Goal: Task Accomplishment & Management: Complete application form

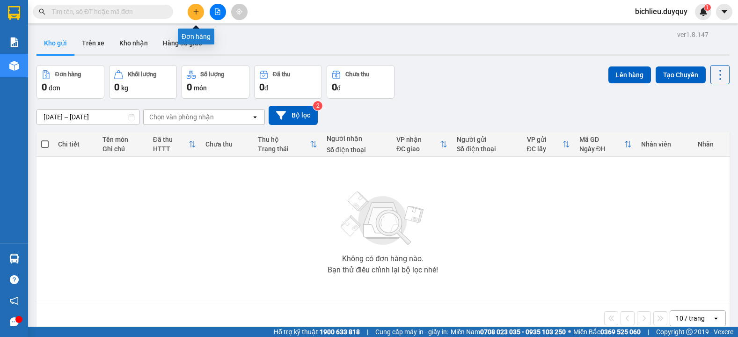
click at [193, 14] on icon "plus" at bounding box center [196, 11] width 7 height 7
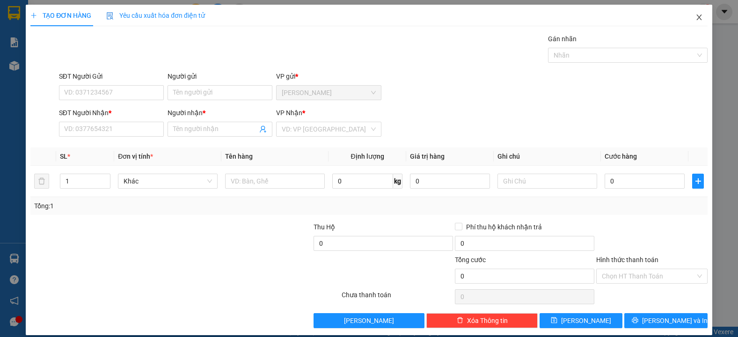
click at [696, 19] on icon "close" at bounding box center [699, 17] width 7 height 7
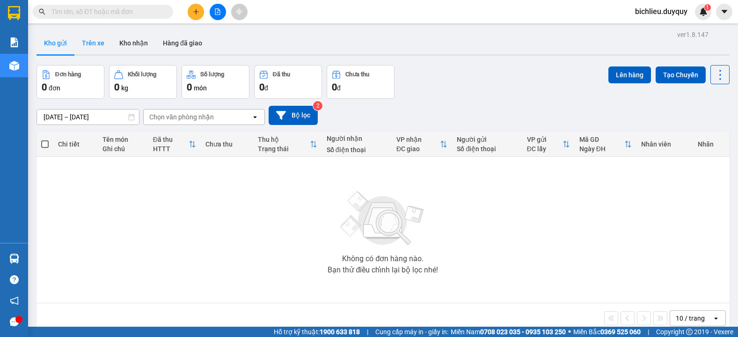
click at [97, 48] on button "Trên xe" at bounding box center [92, 43] width 37 height 22
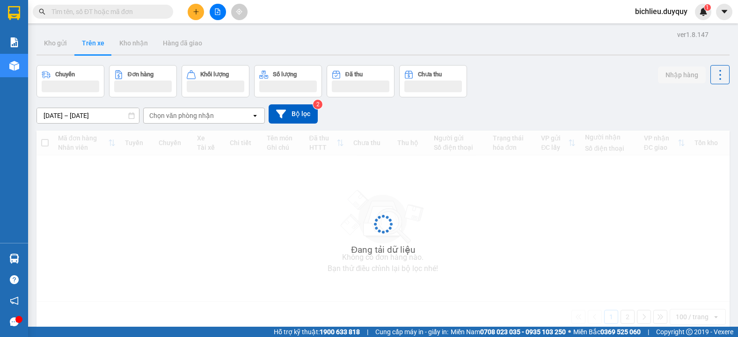
click at [221, 113] on div "Chọn văn phòng nhận" at bounding box center [198, 115] width 108 height 15
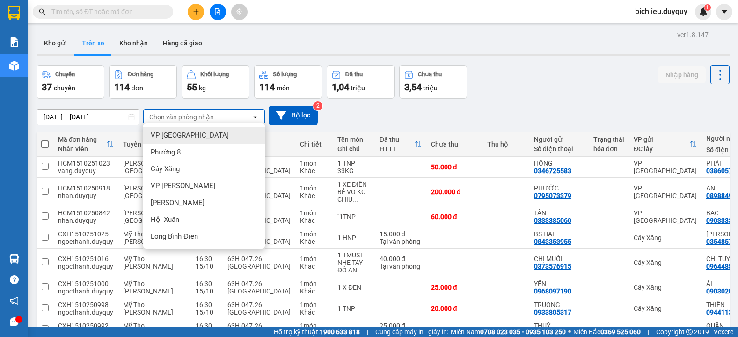
click at [221, 113] on div "Chọn văn phòng nhận" at bounding box center [198, 117] width 108 height 15
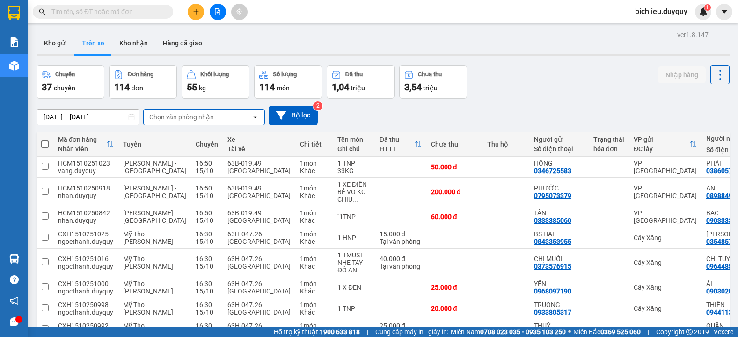
click at [220, 119] on div "Chọn văn phòng nhận" at bounding box center [198, 117] width 108 height 15
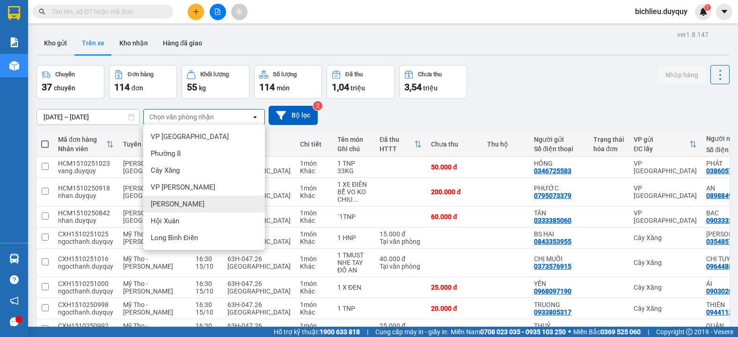
click at [193, 207] on div "[PERSON_NAME]" at bounding box center [204, 204] width 122 height 17
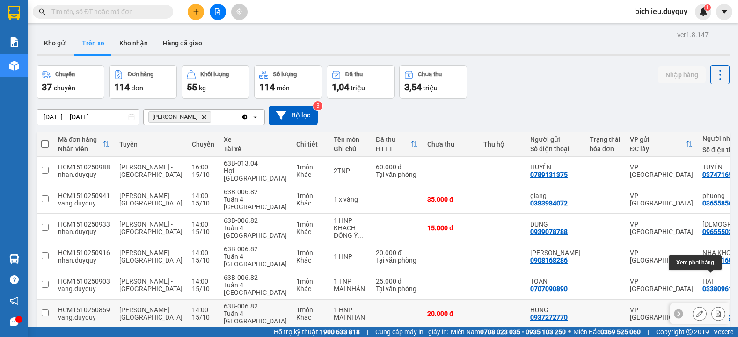
click at [716, 310] on icon at bounding box center [718, 313] width 5 height 7
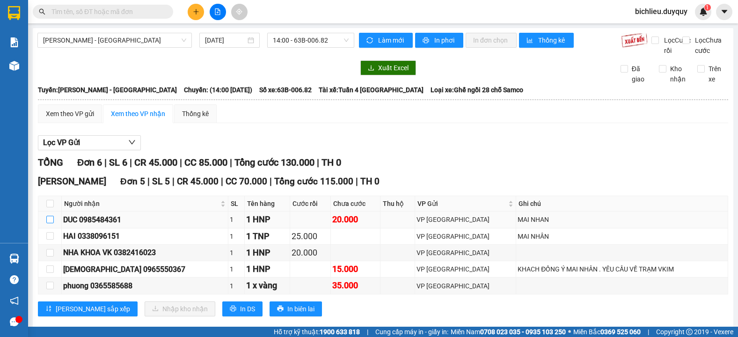
click at [53, 223] on input "checkbox" at bounding box center [49, 219] width 7 height 7
checkbox input "true"
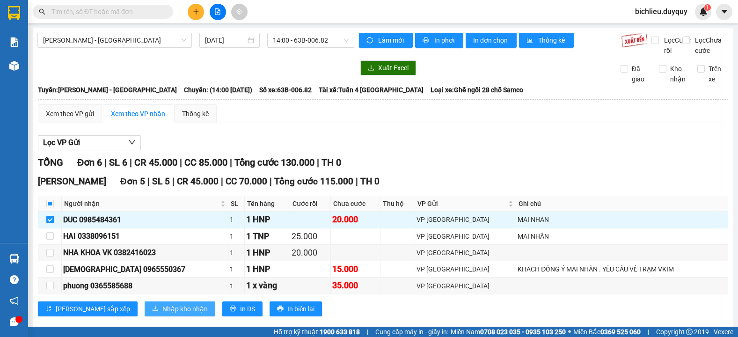
click at [162, 314] on span "Nhập kho nhận" at bounding box center [184, 309] width 45 height 10
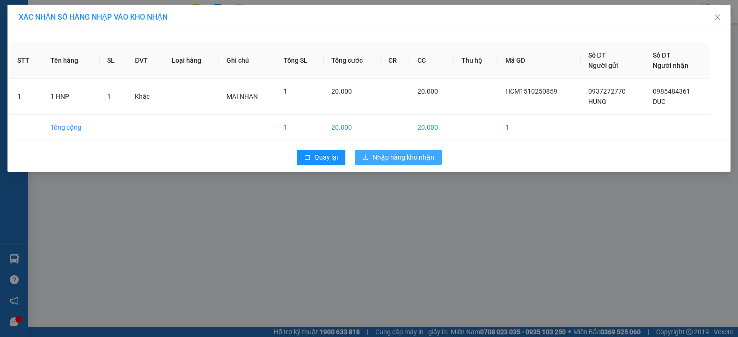
click at [384, 158] on span "Nhập hàng kho nhận" at bounding box center [404, 157] width 62 height 10
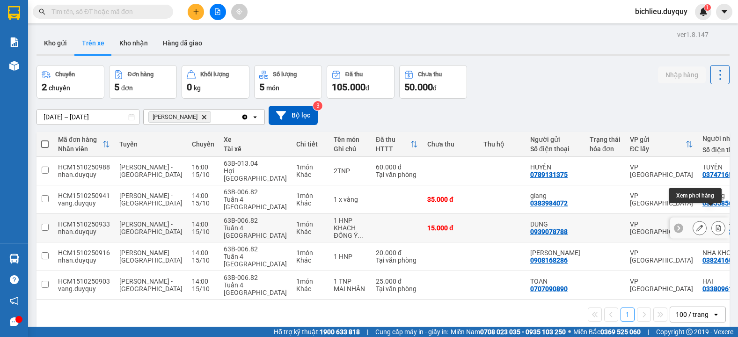
click at [712, 220] on button at bounding box center [718, 228] width 13 height 16
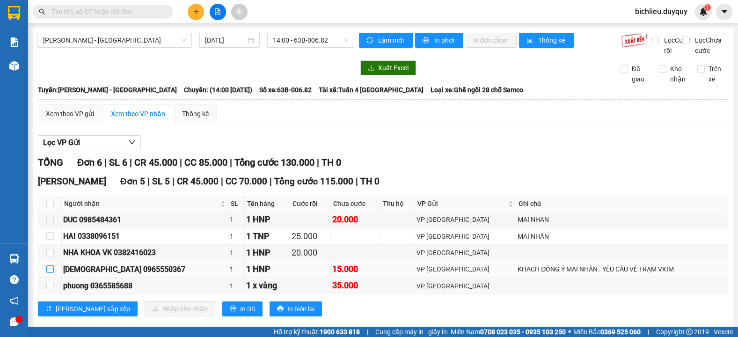
click at [48, 273] on input "checkbox" at bounding box center [49, 268] width 7 height 7
checkbox input "true"
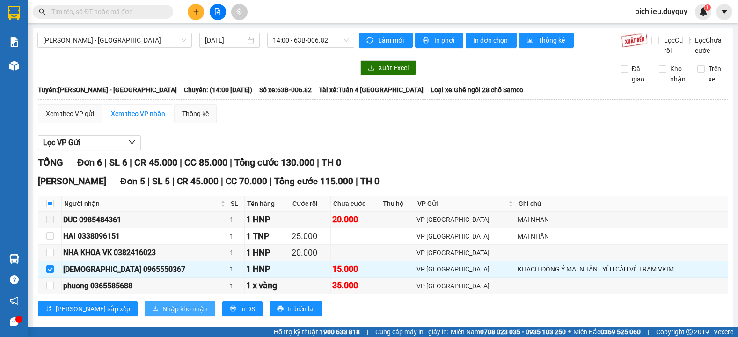
click at [162, 314] on span "Nhập kho nhận" at bounding box center [184, 309] width 45 height 10
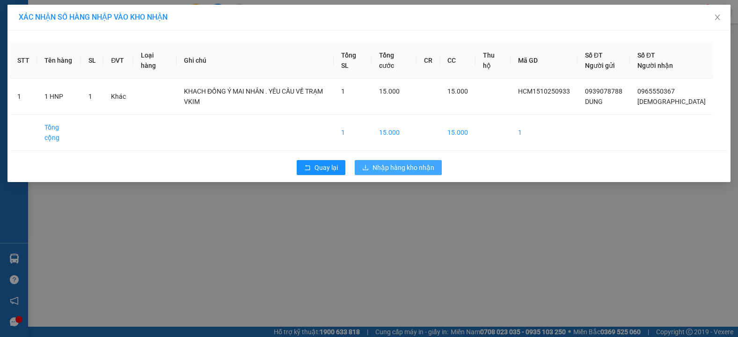
click at [387, 160] on button "Nhập hàng kho nhận" at bounding box center [398, 167] width 87 height 15
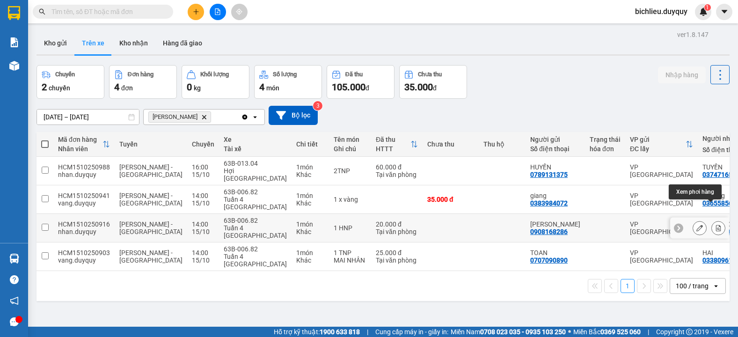
click at [715, 225] on icon at bounding box center [718, 228] width 7 height 7
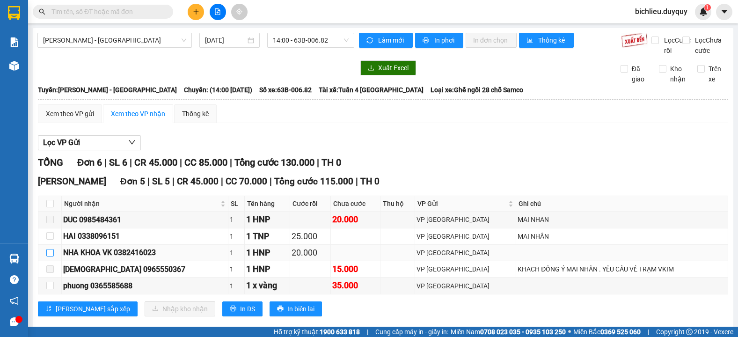
click at [51, 257] on input "checkbox" at bounding box center [49, 252] width 7 height 7
checkbox input "true"
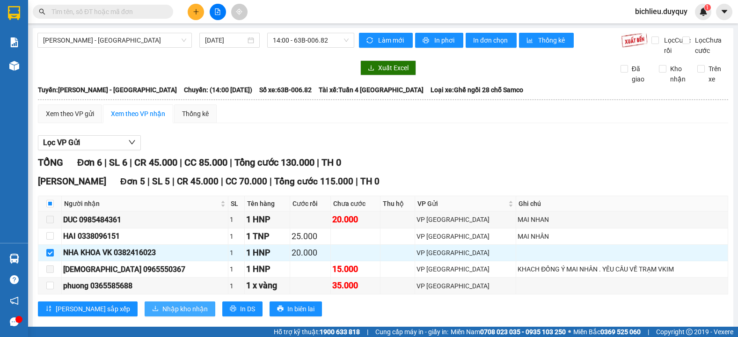
click at [162, 314] on span "Nhập kho nhận" at bounding box center [184, 309] width 45 height 10
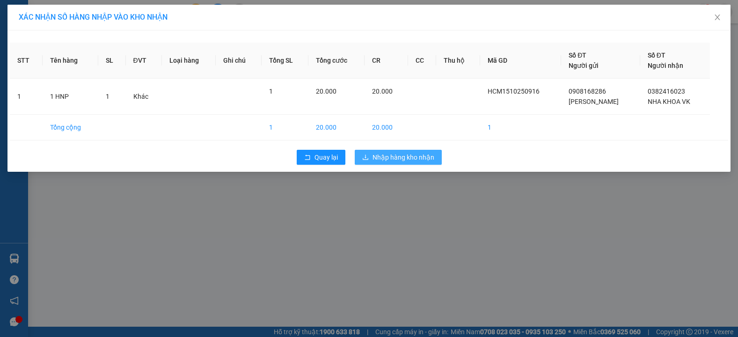
click at [395, 154] on span "Nhập hàng kho nhận" at bounding box center [404, 157] width 62 height 10
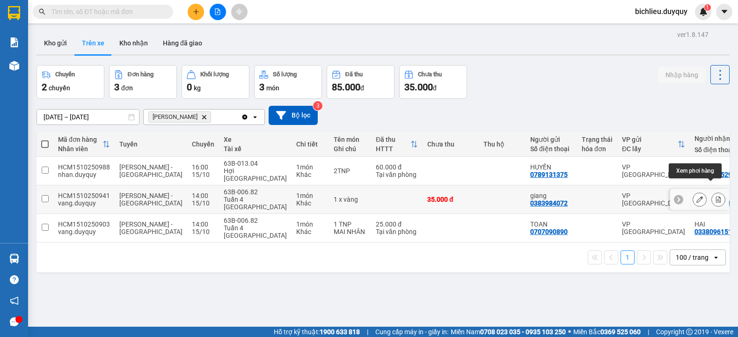
click at [714, 191] on button at bounding box center [718, 199] width 13 height 16
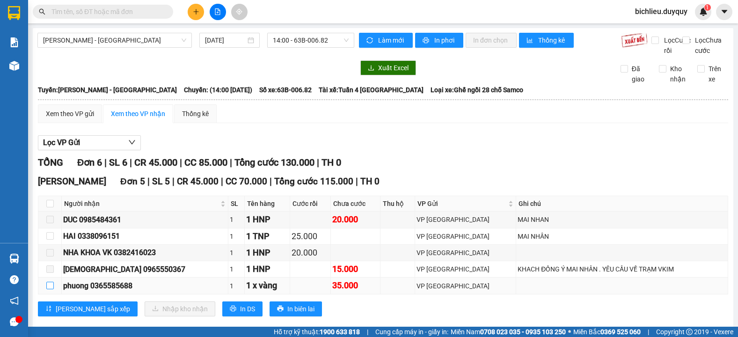
click at [48, 289] on input "checkbox" at bounding box center [49, 285] width 7 height 7
checkbox input "true"
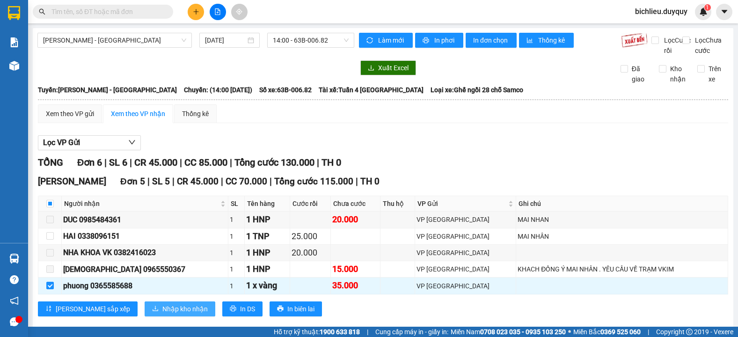
click at [162, 314] on span "Nhập kho nhận" at bounding box center [184, 309] width 45 height 10
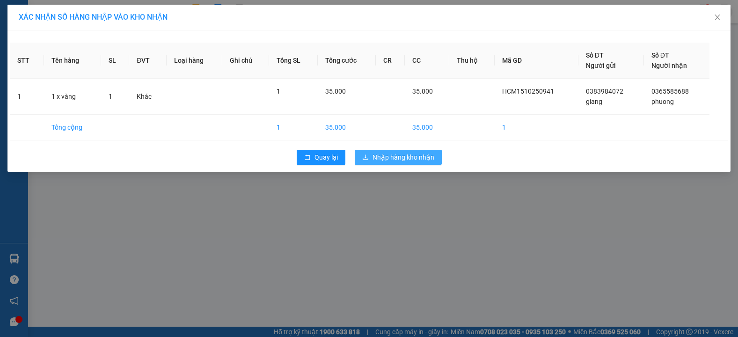
click at [403, 160] on span "Nhập hàng kho nhận" at bounding box center [404, 157] width 62 height 10
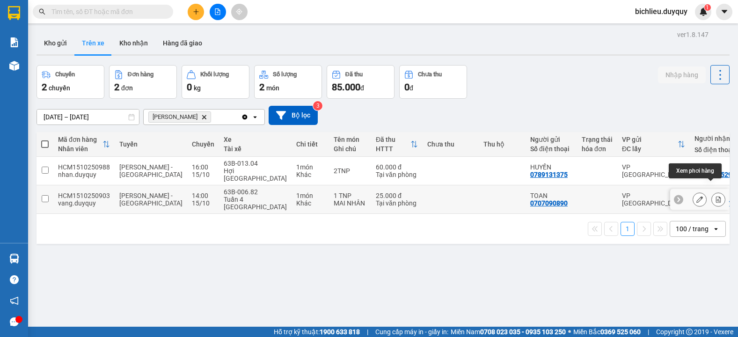
click at [715, 196] on icon at bounding box center [718, 199] width 7 height 7
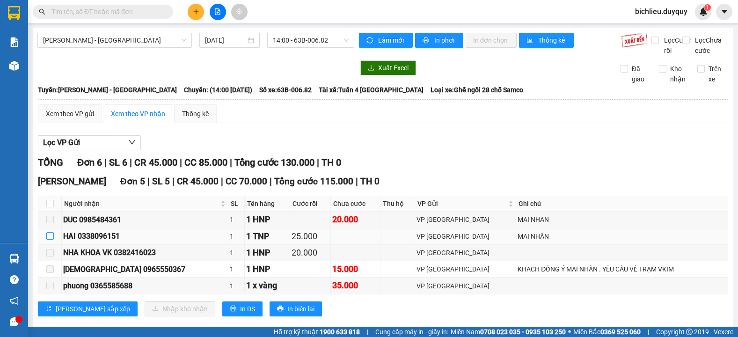
click at [50, 240] on input "checkbox" at bounding box center [49, 235] width 7 height 7
checkbox input "true"
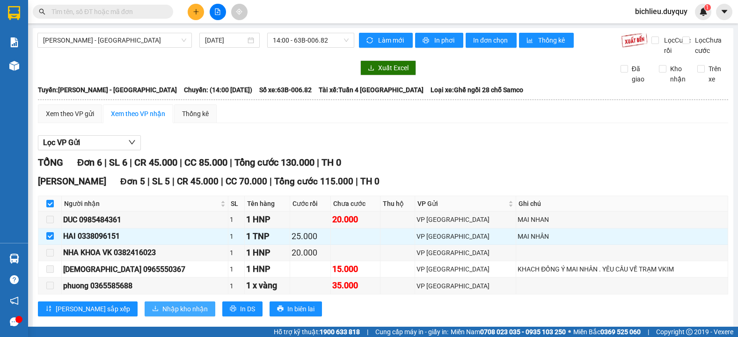
click at [162, 314] on span "Nhập kho nhận" at bounding box center [184, 309] width 45 height 10
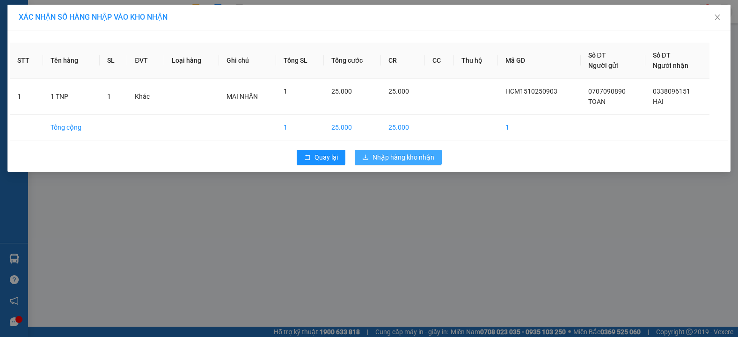
click at [407, 157] on span "Nhập hàng kho nhận" at bounding box center [404, 157] width 62 height 10
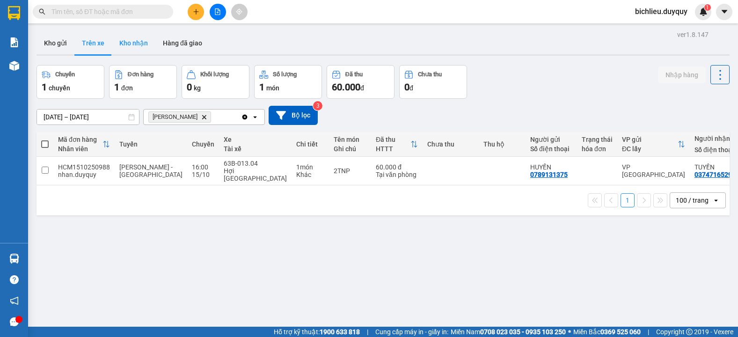
click at [141, 48] on button "Kho nhận" at bounding box center [134, 43] width 44 height 22
type input "[DATE] – [DATE]"
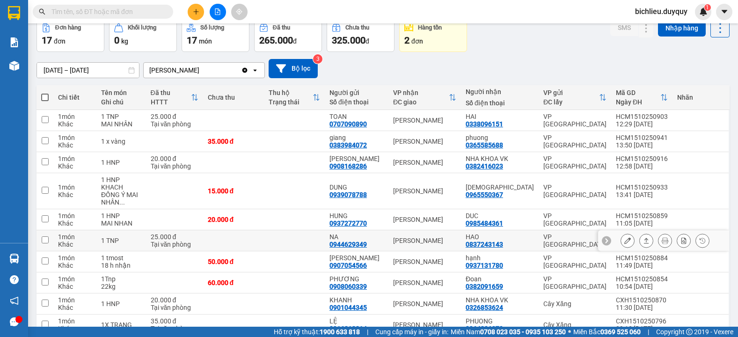
scroll to position [140, 0]
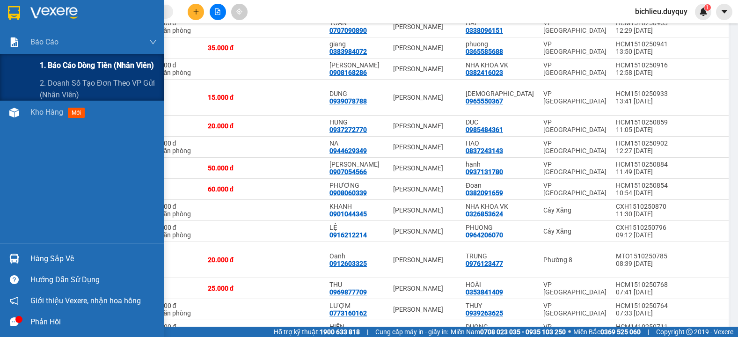
click at [61, 61] on span "1. Báo cáo dòng tiền (nhân viên)" at bounding box center [97, 65] width 114 height 12
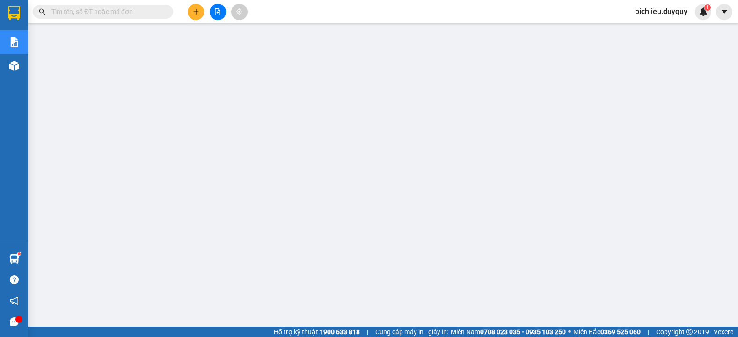
click at [66, 8] on input "text" at bounding box center [106, 12] width 110 height 10
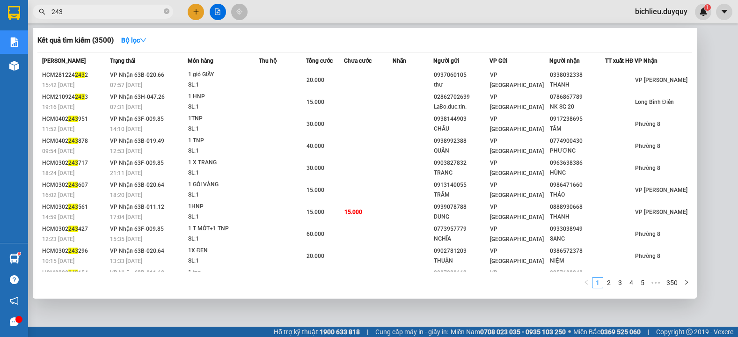
click at [199, 7] on div at bounding box center [369, 168] width 738 height 337
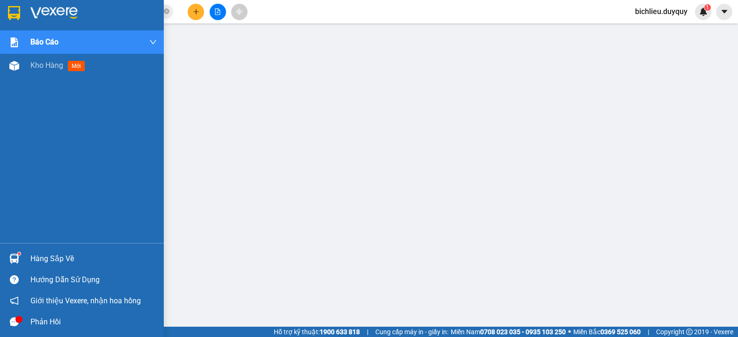
click at [14, 10] on img at bounding box center [14, 13] width 12 height 14
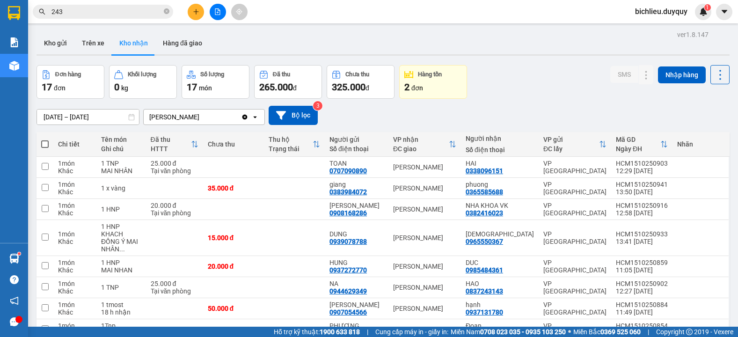
click at [80, 13] on input "243" at bounding box center [106, 12] width 110 height 10
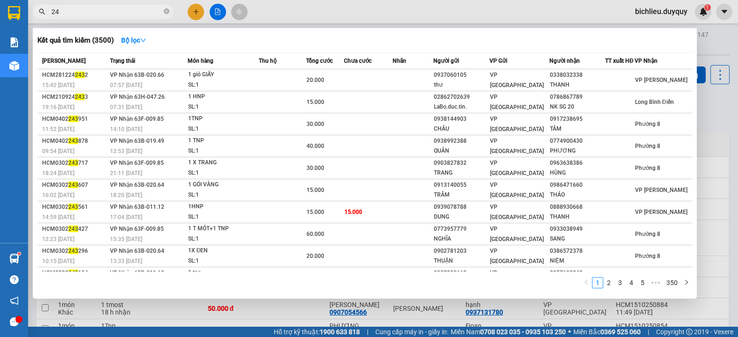
type input "2"
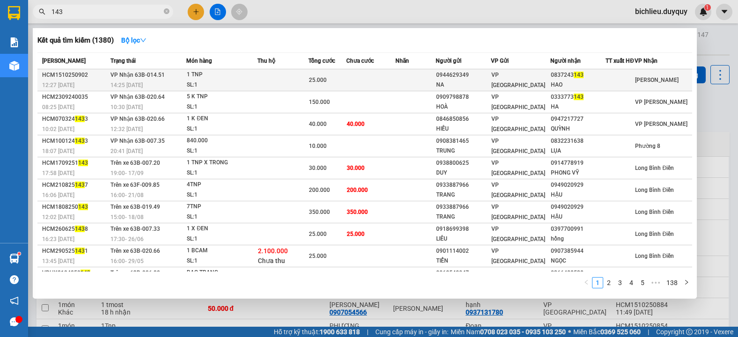
type input "143"
click at [649, 83] on span "[PERSON_NAME]" at bounding box center [657, 80] width 44 height 7
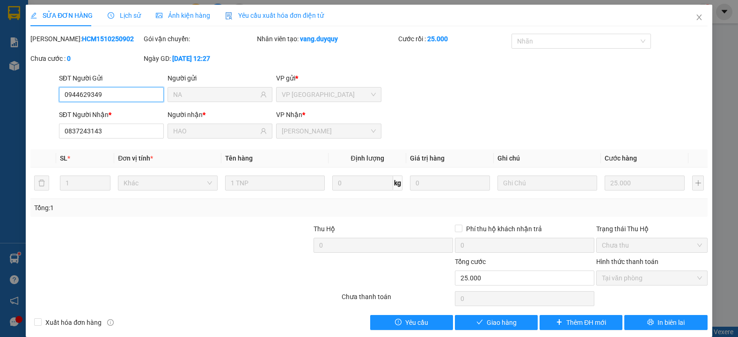
type input "0944629349"
type input "NA"
type input "0837243143"
type input "HAO"
type input "0"
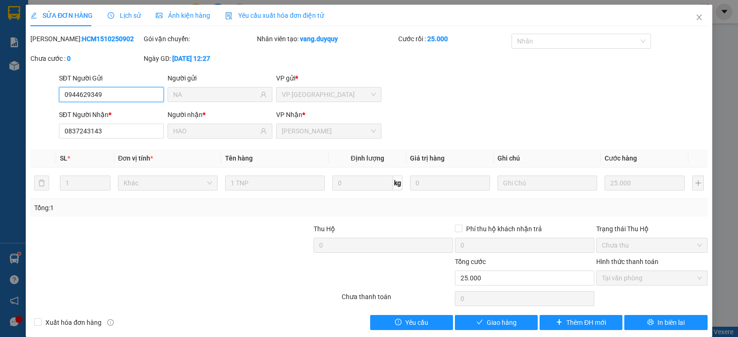
type input "25.000"
click at [491, 322] on span "Giao hàng" at bounding box center [502, 322] width 30 height 10
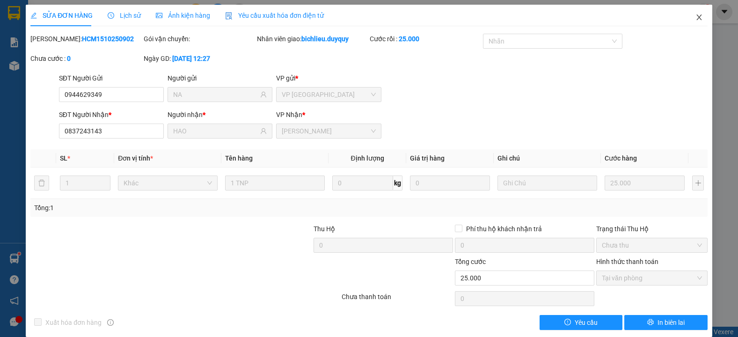
click at [689, 23] on span "Close" at bounding box center [699, 18] width 26 height 26
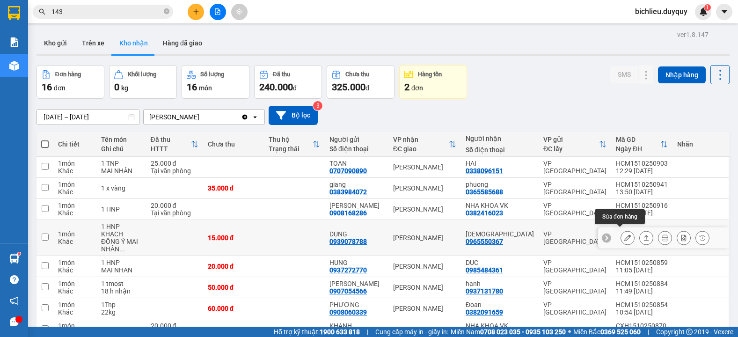
click at [624, 235] on icon at bounding box center [627, 238] width 7 height 7
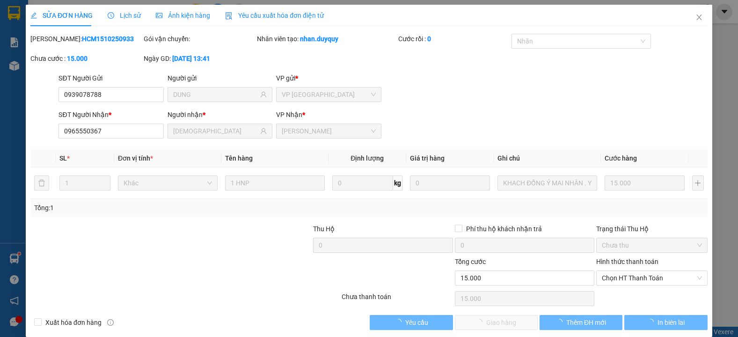
type input "0939078788"
type input "DUNG"
type input "0965550367"
type input "[DEMOGRAPHIC_DATA]"
type input "0"
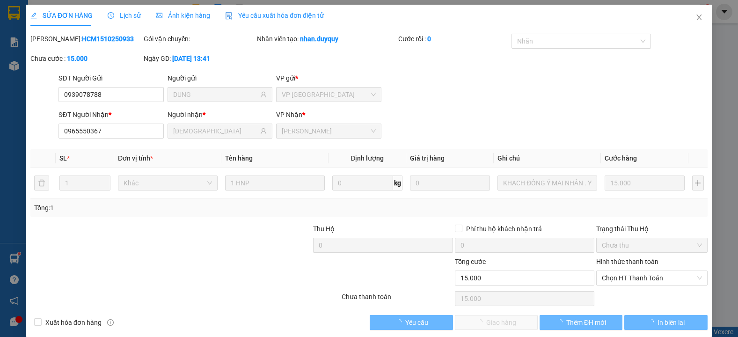
type input "15.000"
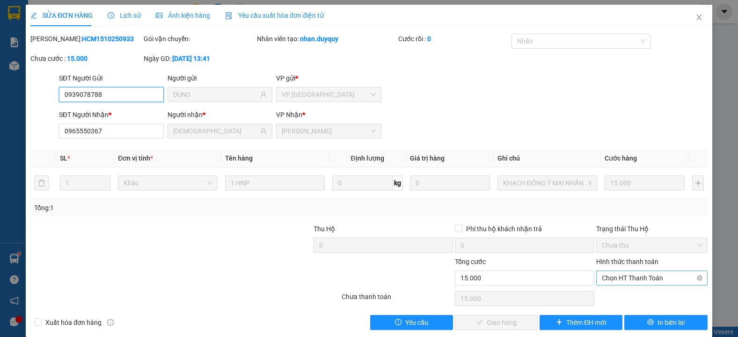
click at [625, 275] on span "Chọn HT Thanh Toán" at bounding box center [652, 278] width 100 height 14
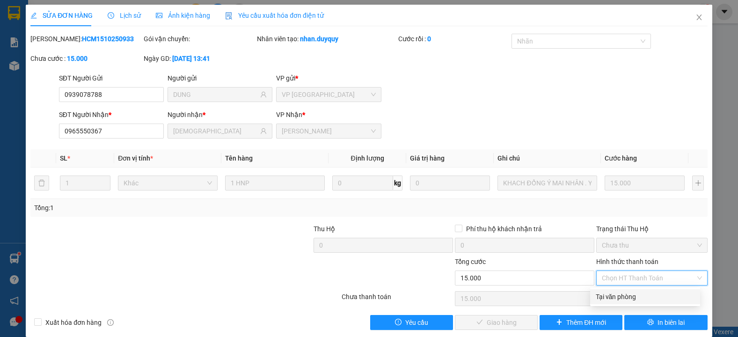
click at [602, 292] on div "Tại văn phòng" at bounding box center [645, 297] width 99 height 10
type input "0"
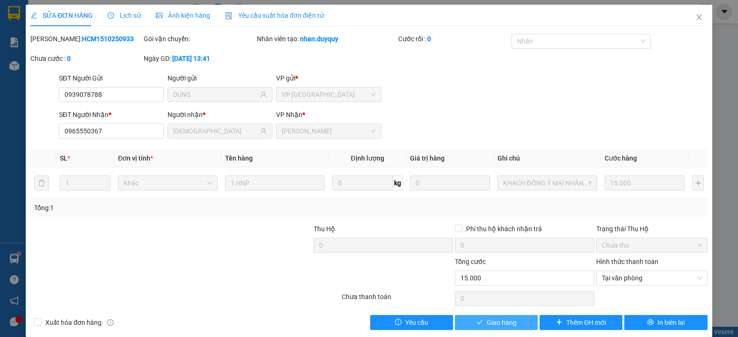
click at [487, 322] on span "Giao hàng" at bounding box center [502, 322] width 30 height 10
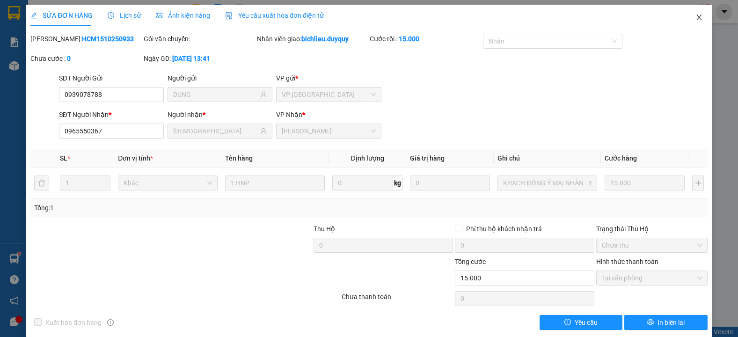
click at [696, 21] on icon "close" at bounding box center [699, 17] width 7 height 7
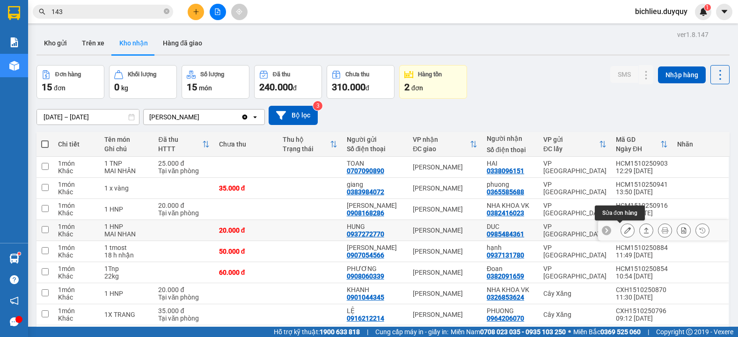
click at [624, 229] on icon at bounding box center [627, 230] width 7 height 7
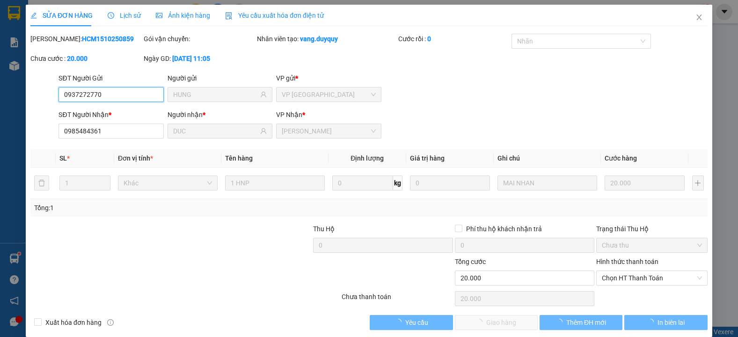
type input "0937272770"
type input "HUNG"
type input "0985484361"
type input "DUC"
type input "0"
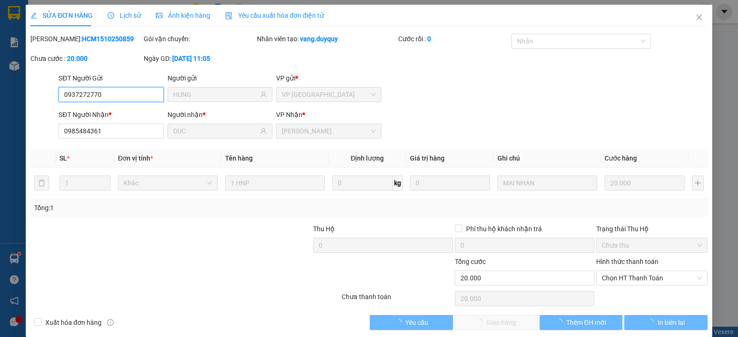
type input "20.000"
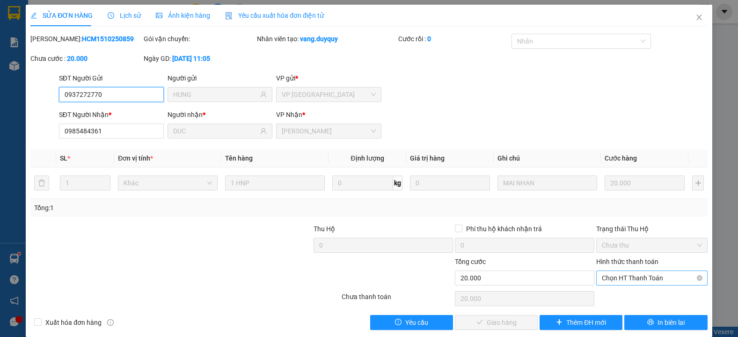
click at [612, 276] on span "Chọn HT Thanh Toán" at bounding box center [652, 278] width 100 height 14
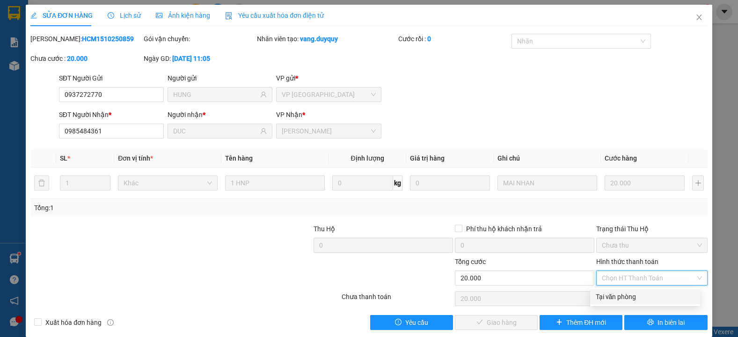
click at [621, 296] on div "Tại văn phòng" at bounding box center [645, 297] width 99 height 10
type input "0"
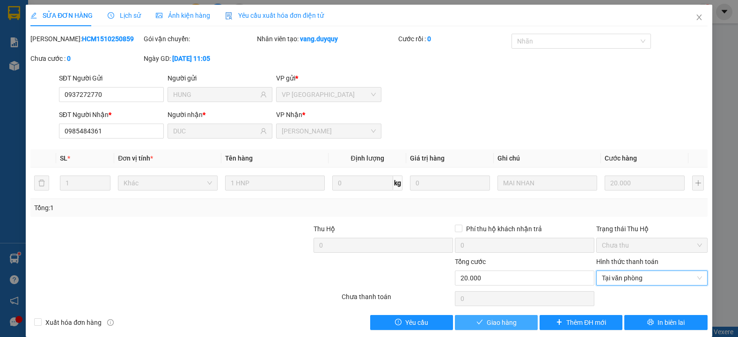
click at [488, 322] on span "Giao hàng" at bounding box center [502, 322] width 30 height 10
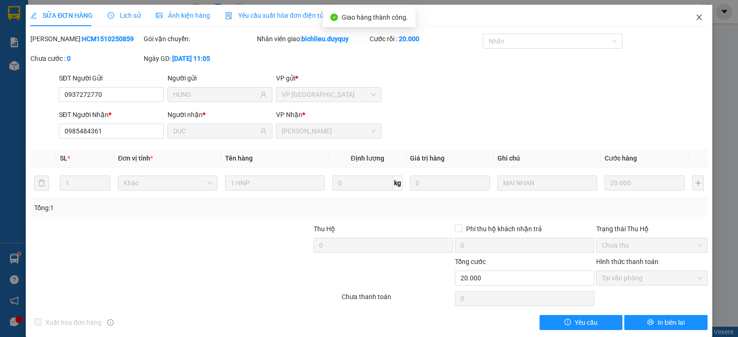
click at [696, 18] on icon "close" at bounding box center [699, 17] width 7 height 7
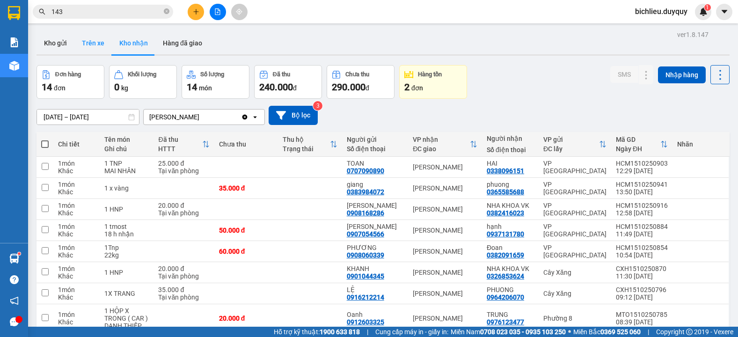
click at [96, 52] on button "Trên xe" at bounding box center [92, 43] width 37 height 22
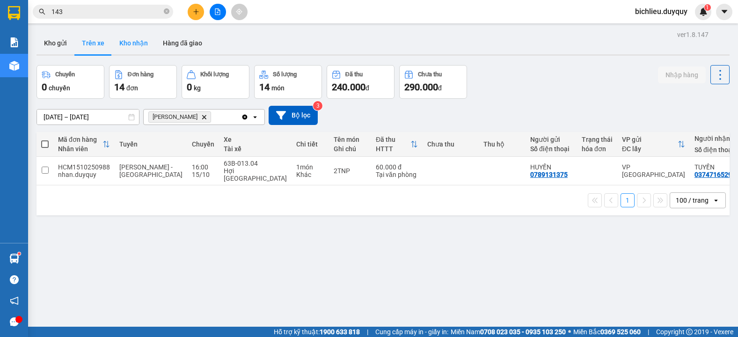
click at [138, 47] on button "Kho nhận" at bounding box center [134, 43] width 44 height 22
type input "[DATE] – [DATE]"
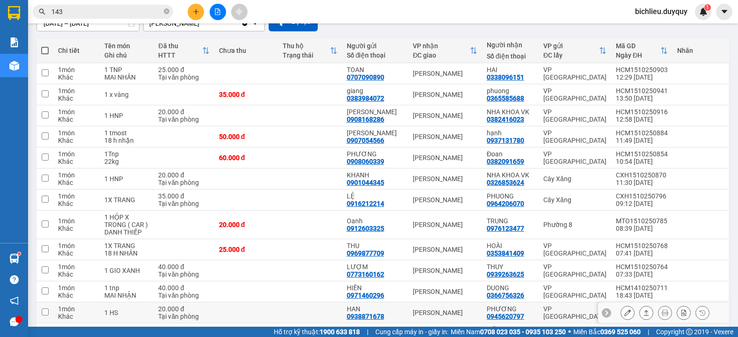
scroll to position [171, 0]
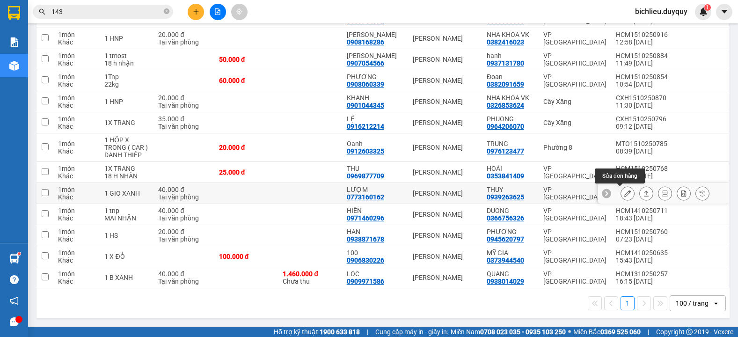
click at [624, 192] on icon at bounding box center [627, 193] width 7 height 7
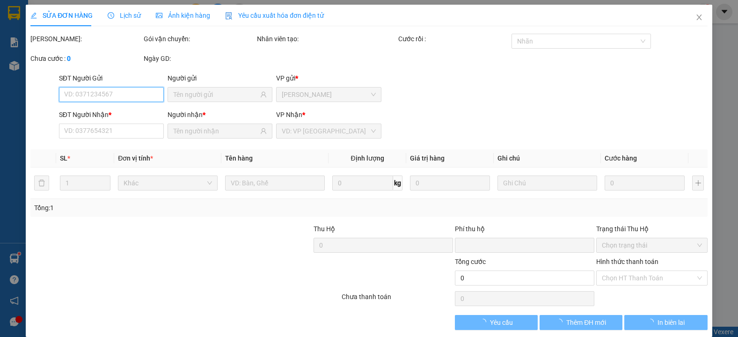
type input "0773160162"
type input "LƯỢM"
type input "0939263625"
type input "THUY"
type input "0"
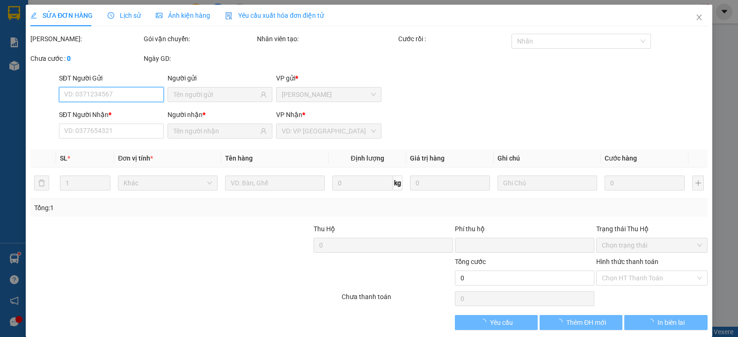
type input "40.000"
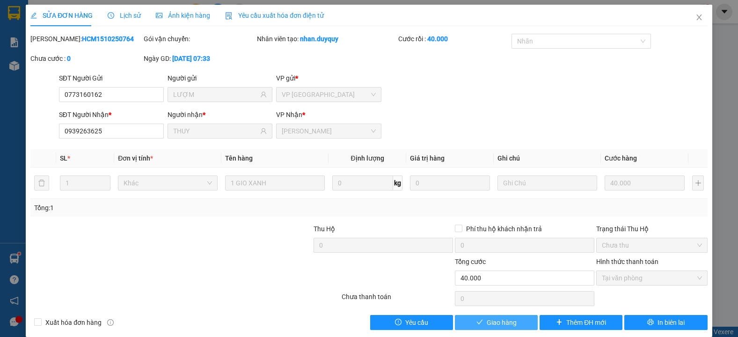
click at [514, 319] on button "Giao hàng" at bounding box center [496, 322] width 83 height 15
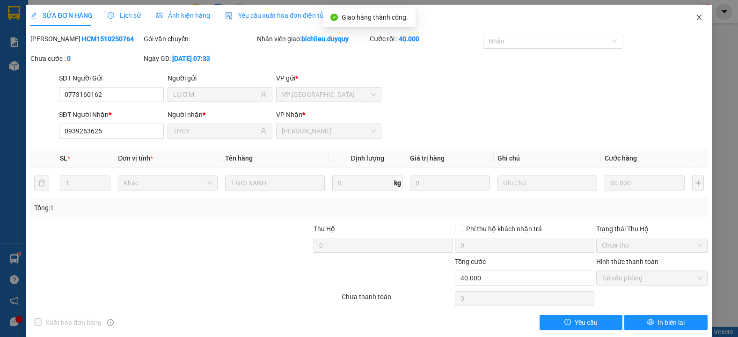
click at [696, 20] on icon "close" at bounding box center [699, 17] width 7 height 7
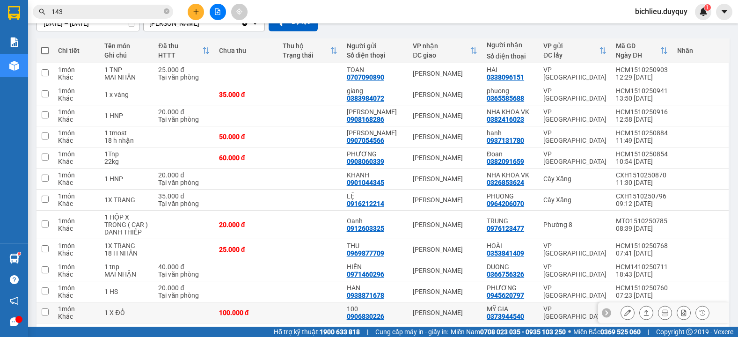
scroll to position [150, 0]
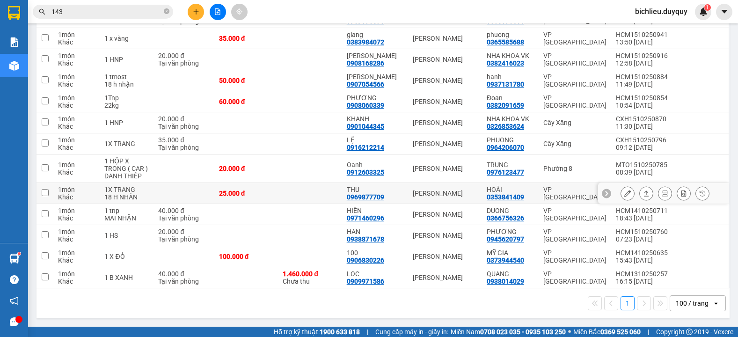
click at [624, 192] on icon at bounding box center [627, 193] width 7 height 7
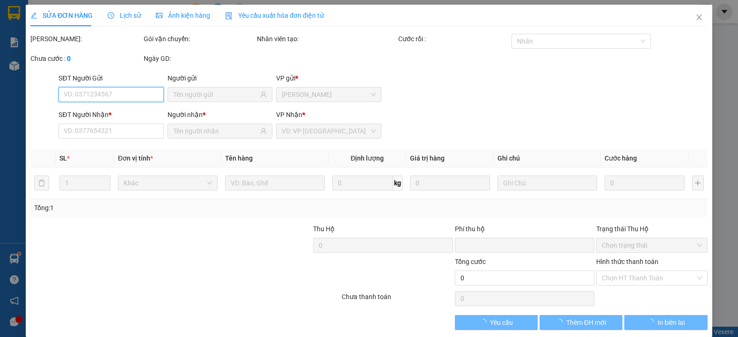
type input "0969877709"
type input "THU"
type input "0353841409"
type input "HOÀI"
type input "0"
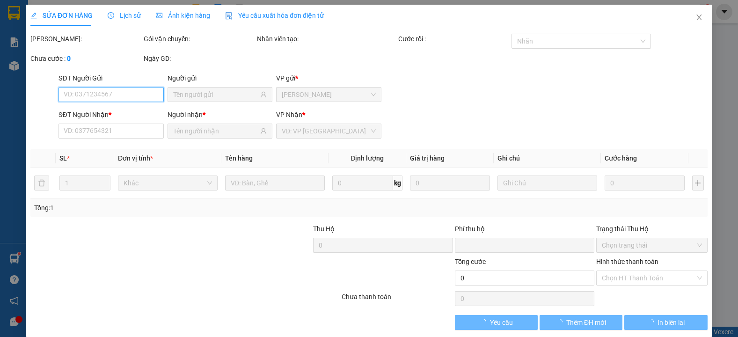
type input "25.000"
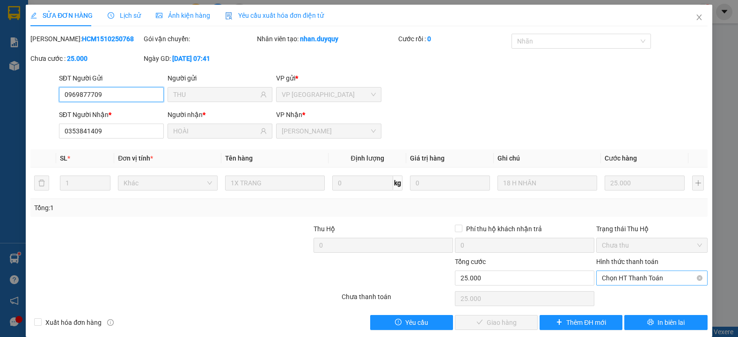
click at [602, 276] on span "Chọn HT Thanh Toán" at bounding box center [652, 278] width 100 height 14
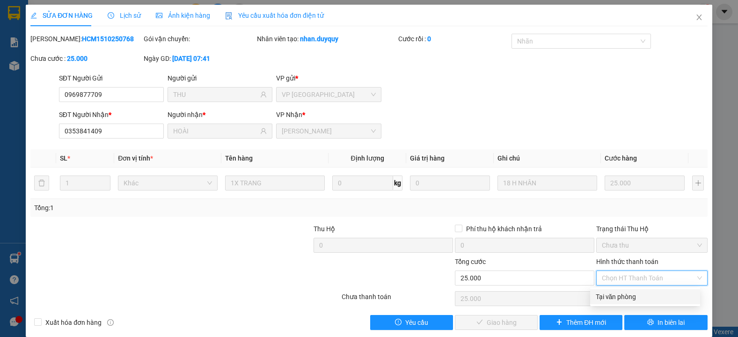
click at [610, 295] on div "Tại văn phòng" at bounding box center [645, 297] width 99 height 10
type input "0"
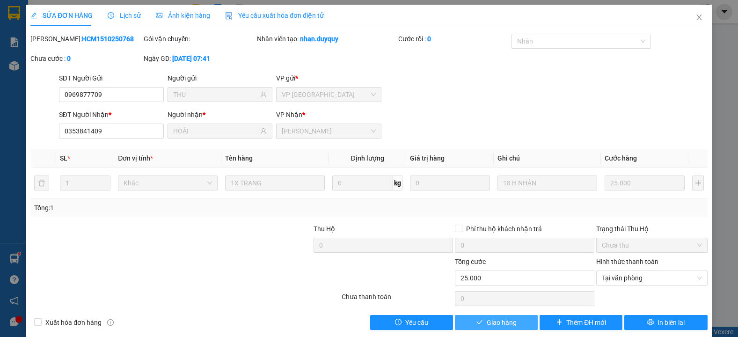
click at [491, 323] on span "Giao hàng" at bounding box center [502, 322] width 30 height 10
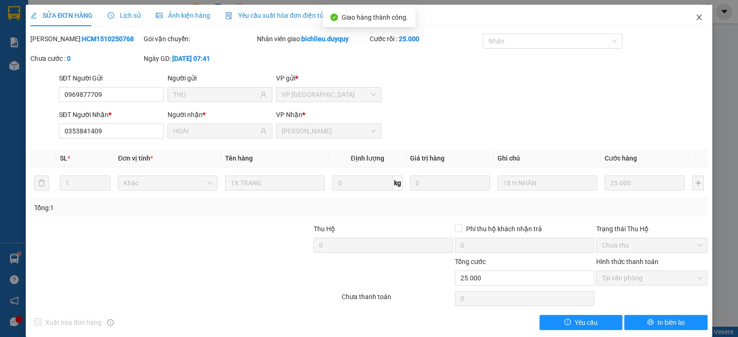
click at [696, 20] on icon "close" at bounding box center [699, 17] width 7 height 7
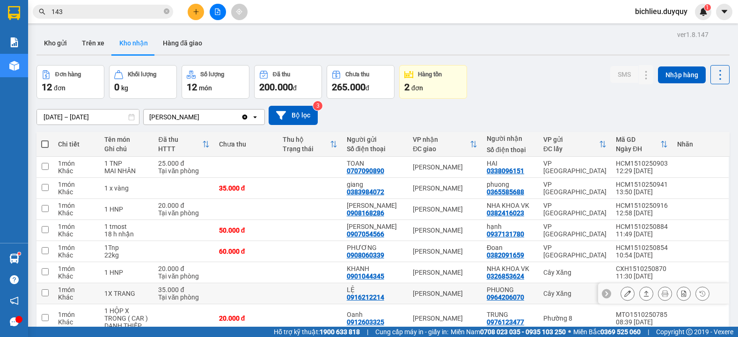
scroll to position [129, 0]
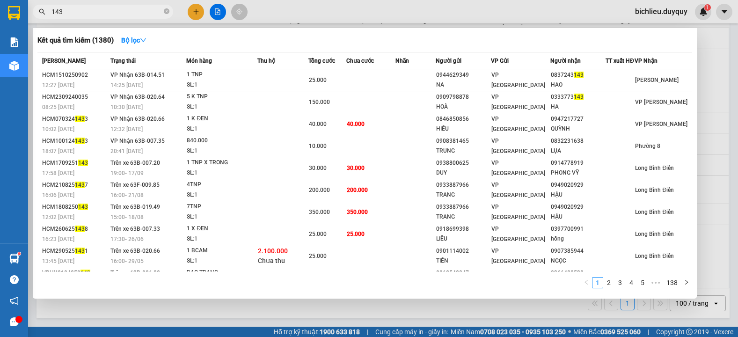
click at [122, 12] on input "143" at bounding box center [106, 12] width 110 height 10
type input "1"
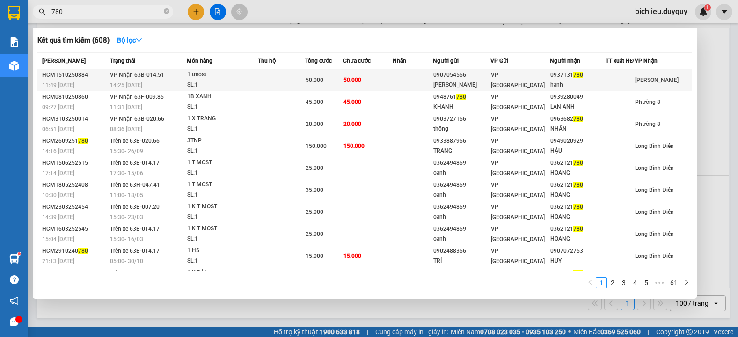
type input "780"
click at [649, 83] on span "[PERSON_NAME]" at bounding box center [657, 80] width 44 height 7
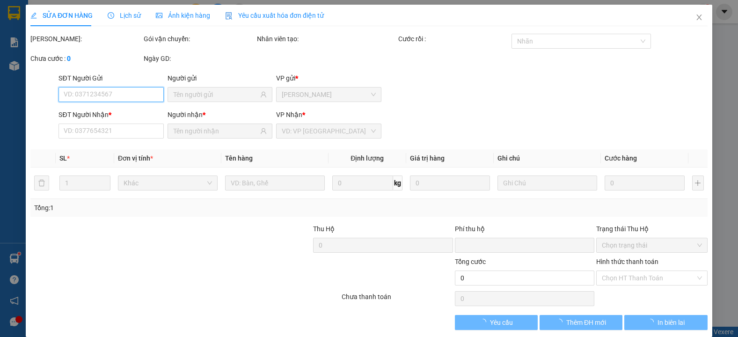
type input "0907054566"
type input "[PERSON_NAME]"
type input "0937131780"
type input "hạnh"
type input "0"
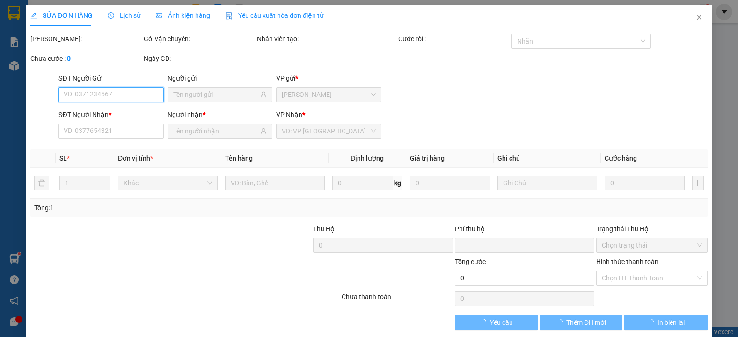
type input "50.000"
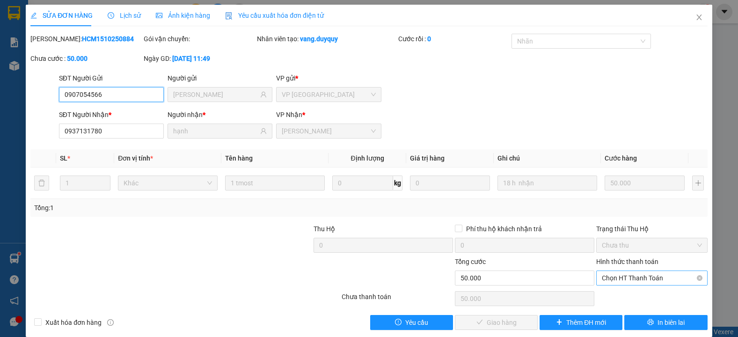
click at [607, 280] on span "Chọn HT Thanh Toán" at bounding box center [652, 278] width 100 height 14
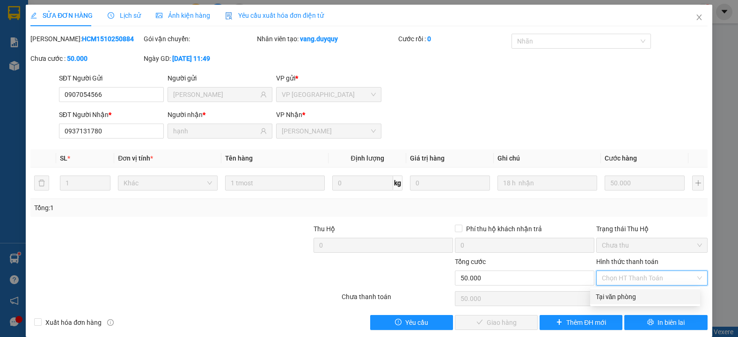
click at [616, 299] on div "Tại văn phòng" at bounding box center [645, 297] width 99 height 10
type input "0"
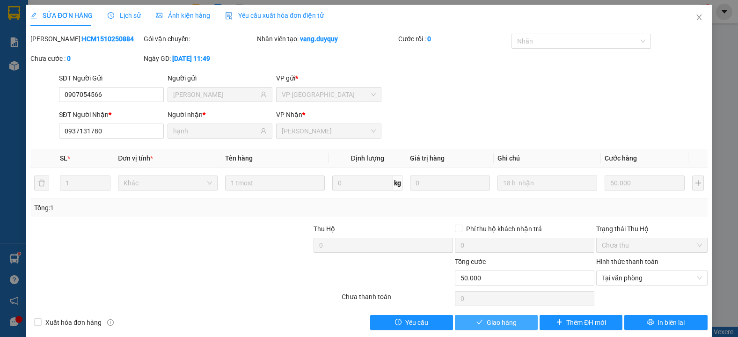
click at [490, 323] on span "Giao hàng" at bounding box center [502, 322] width 30 height 10
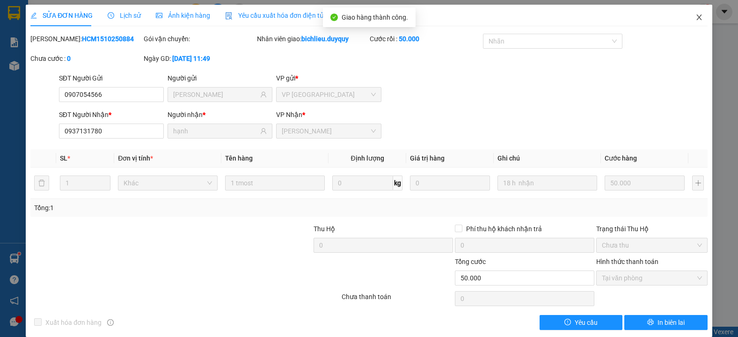
click at [696, 19] on icon "close" at bounding box center [699, 17] width 7 height 7
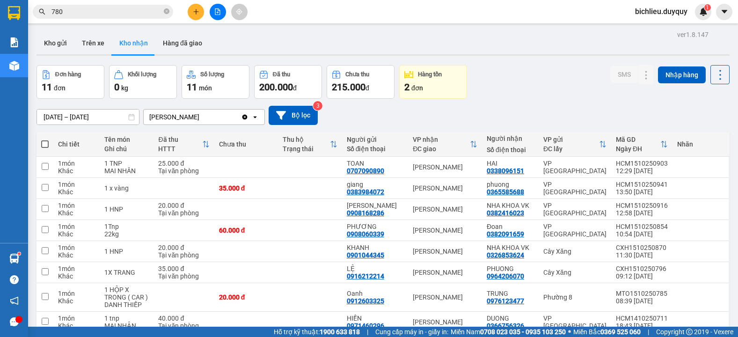
scroll to position [94, 0]
